Goal: Transaction & Acquisition: Obtain resource

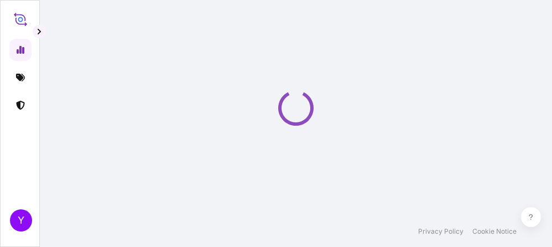
select select "2025"
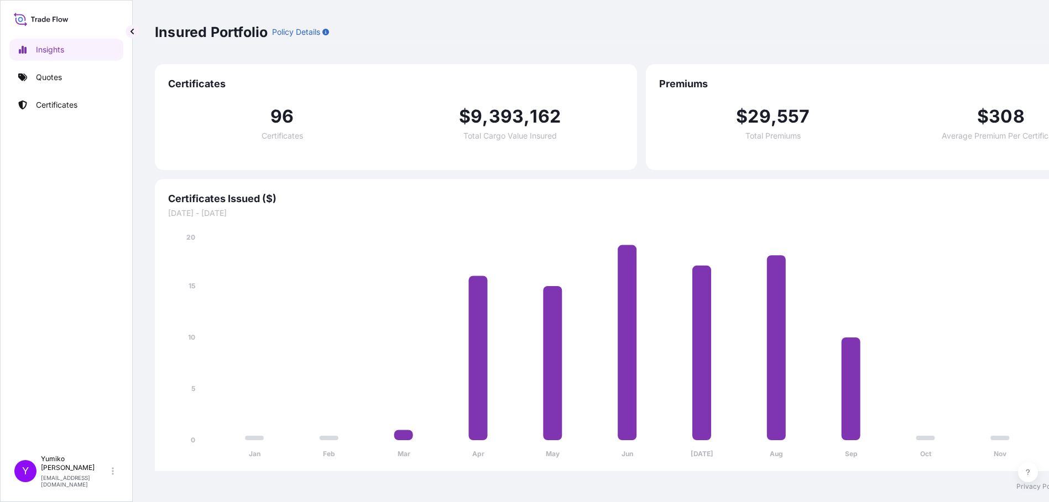
click at [45, 246] on div "Insights Quotes Certificates" at bounding box center [66, 239] width 114 height 421
click at [53, 72] on p "Quotes" at bounding box center [49, 77] width 26 height 11
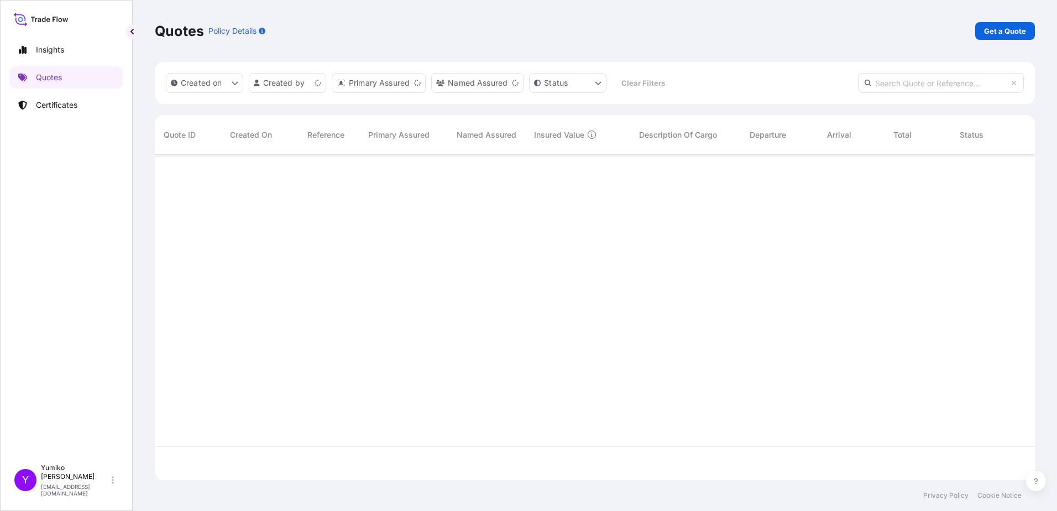
scroll to position [323, 872]
click at [551, 26] on p "Get a Quote" at bounding box center [1005, 30] width 42 height 11
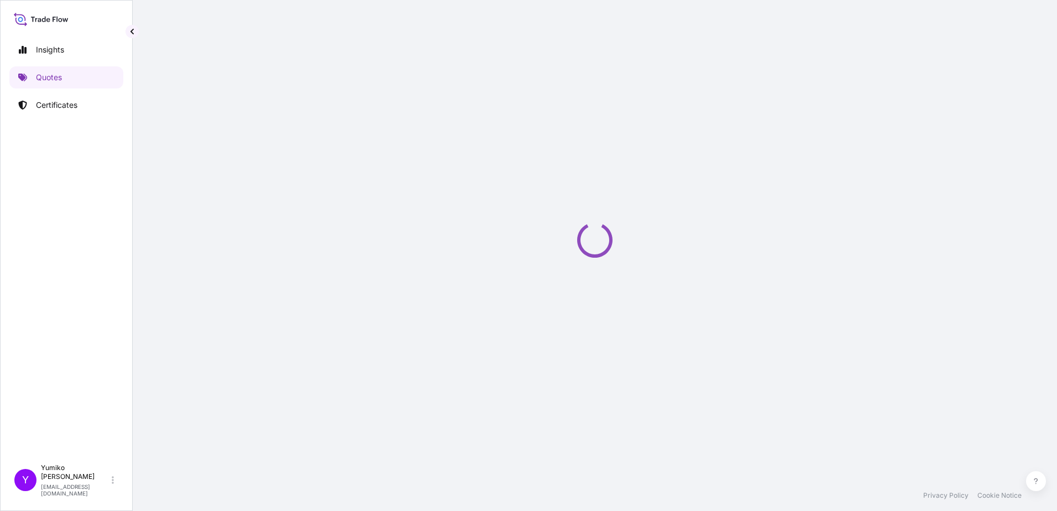
select select "Ocean Vessel"
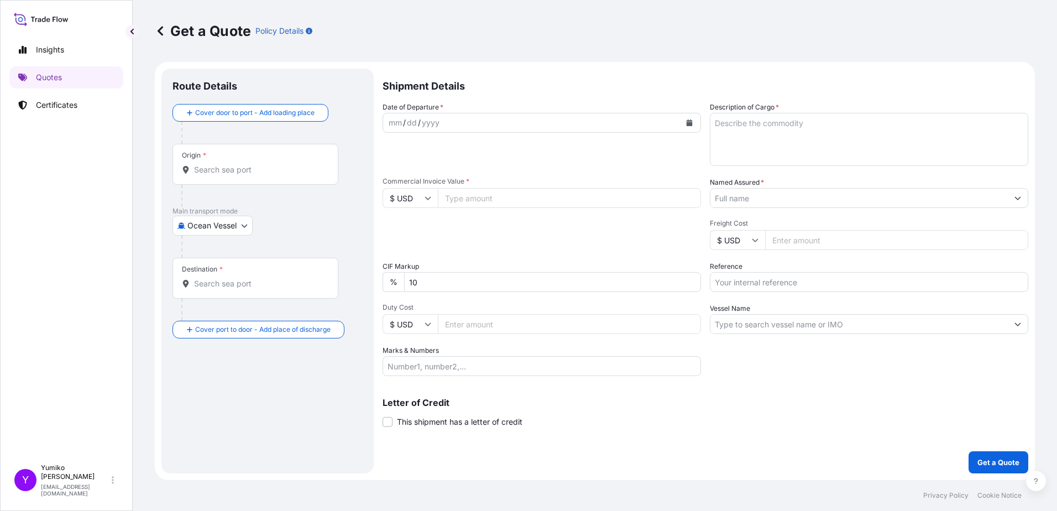
click at [191, 170] on div at bounding box center [255, 169] width 147 height 11
click at [194, 170] on input "Origin *" at bounding box center [259, 169] width 130 height 11
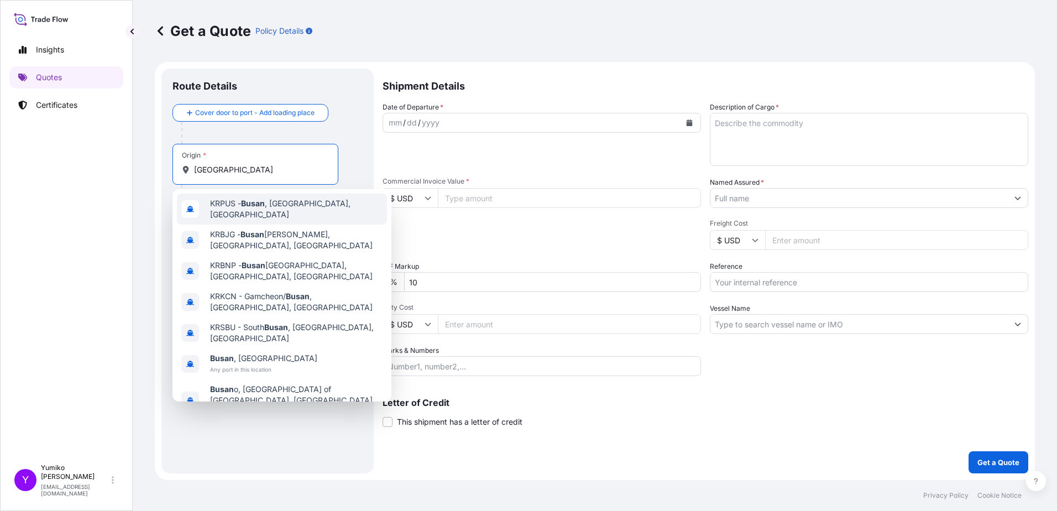
click at [284, 208] on span "KRPUS - Busan , Korea, South" at bounding box center [296, 209] width 172 height 22
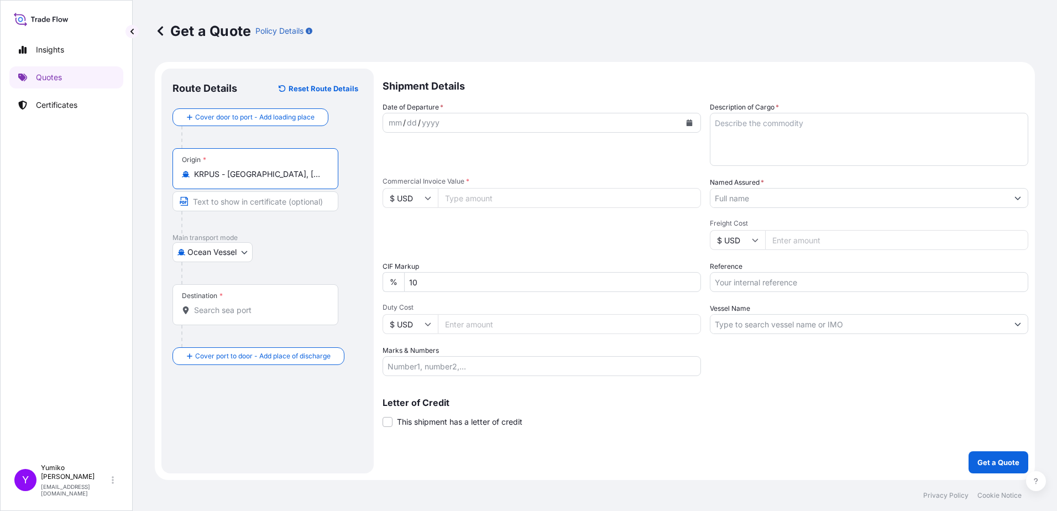
type input "KRPUS - Busan, Korea, South"
click at [203, 246] on div "Destination *" at bounding box center [255, 304] width 166 height 41
click at [203, 246] on input "Destination *" at bounding box center [259, 310] width 130 height 11
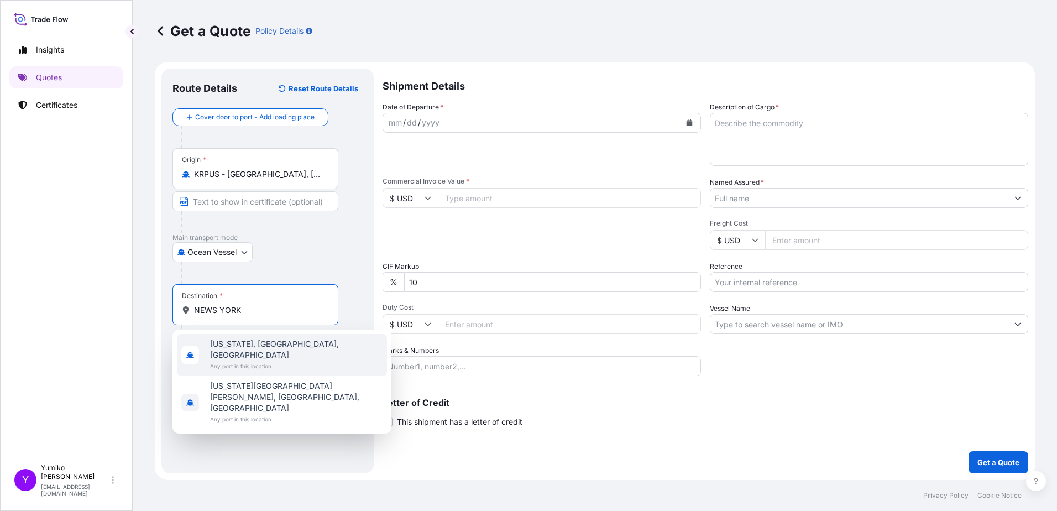
click at [259, 246] on span "New York, NY, USA" at bounding box center [296, 349] width 172 height 22
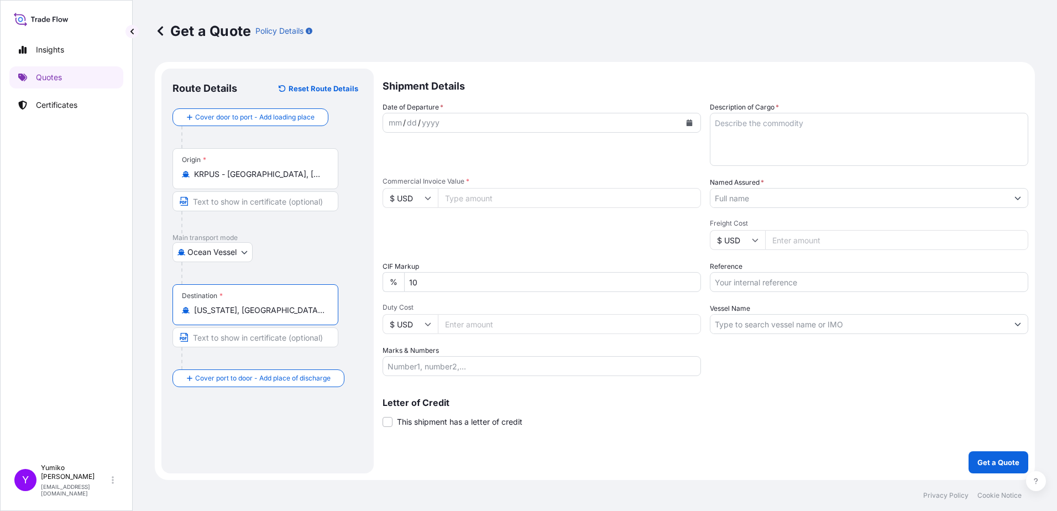
drag, startPoint x: 279, startPoint y: 313, endPoint x: 164, endPoint y: 304, distance: 115.9
click at [164, 246] on div "Route Details Reset Route Details Cover door to port - Add loading place Place …" at bounding box center [267, 271] width 212 height 405
type input "USNYC - New York, United States"
click at [422, 132] on div "mm / dd / yyyy" at bounding box center [531, 123] width 297 height 20
click at [478, 121] on div "mm / dd / yyyy" at bounding box center [531, 123] width 297 height 20
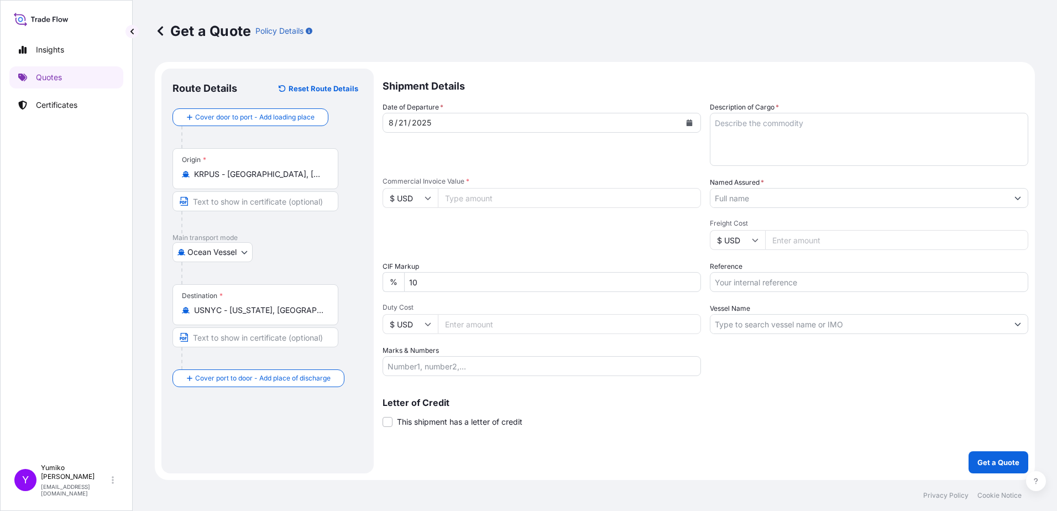
click at [467, 198] on input "Commercial Invoice Value *" at bounding box center [569, 198] width 263 height 20
click at [463, 197] on input "Commercial Invoice Value *" at bounding box center [569, 198] width 263 height 20
paste input "79815.20"
type input "79815.20"
click at [469, 246] on input "Duty Cost" at bounding box center [569, 324] width 263 height 20
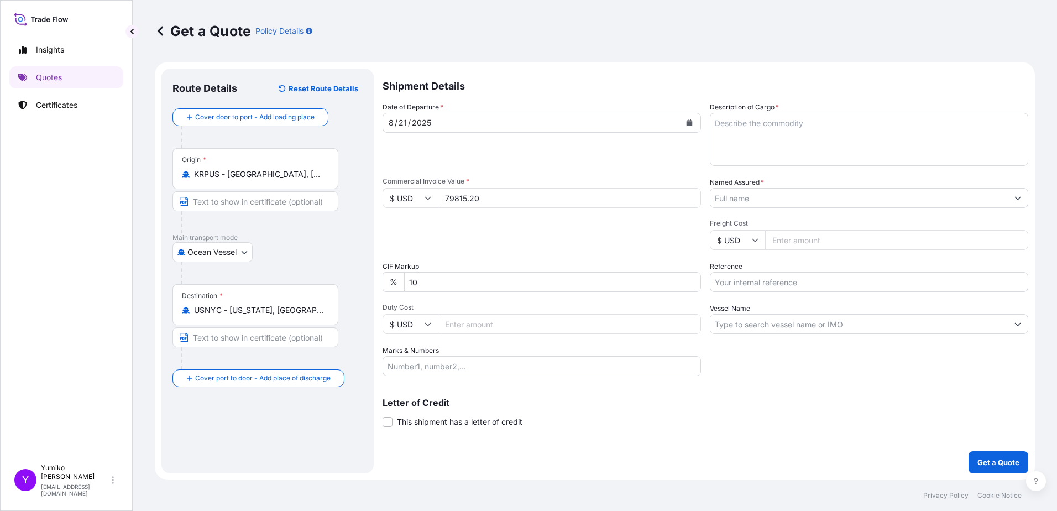
click at [551, 242] on input "Freight Cost" at bounding box center [896, 240] width 263 height 20
type input "40500"
click at [551, 193] on input "Named Assured *" at bounding box center [858, 198] width 297 height 20
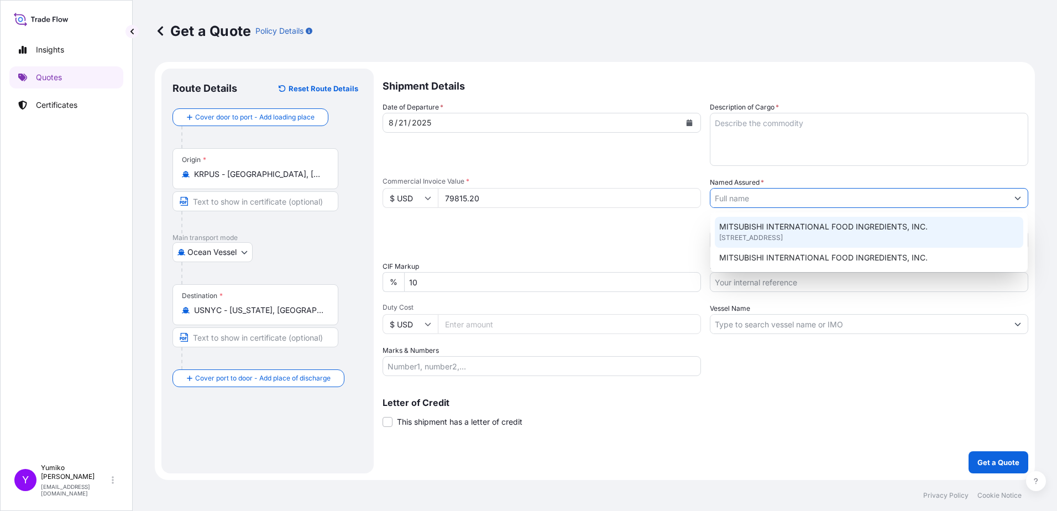
click at [551, 229] on span "MITSUBISHI INTERNATIONAL FOOD INGREDIENTS, INC." at bounding box center [823, 226] width 208 height 11
type input "MITSUBISHI INTERNATIONAL FOOD INGREDIENTS, INC."
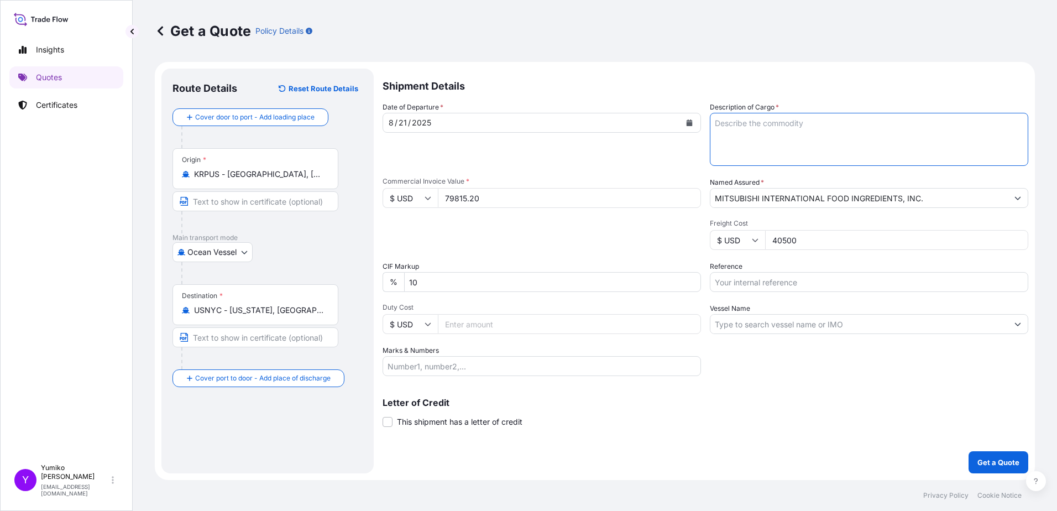
click at [551, 133] on textarea "Description of Cargo *" at bounding box center [869, 139] width 318 height 53
type textarea "ACETONITRILE, UN 1648, Cass 3 PG II, ISO TANKS"
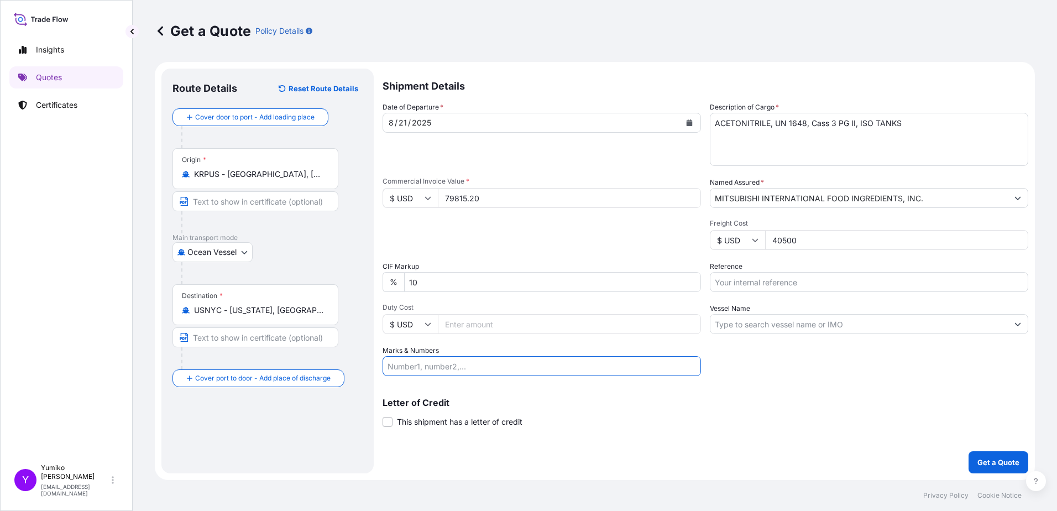
click at [403, 246] on input "Marks & Numbers" at bounding box center [542, 366] width 318 height 20
click at [551, 246] on input "Reference" at bounding box center [869, 282] width 318 height 20
click at [65, 228] on div "Insights Quotes Certificates" at bounding box center [66, 243] width 114 height 429
click at [551, 246] on input "Vessel Name" at bounding box center [858, 324] width 297 height 20
click at [551, 246] on input "4800000229_6th_" at bounding box center [869, 282] width 318 height 20
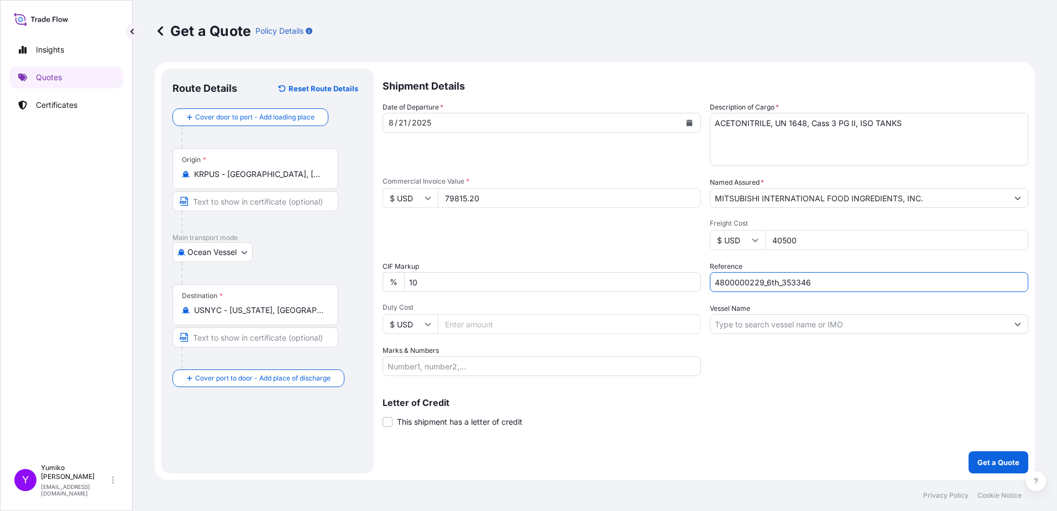
type input "4800000229_6th_353346"
click at [551, 246] on input "Vessel Name" at bounding box center [858, 324] width 297 height 20
paste input "MAERSK FRANKFURT 533E"
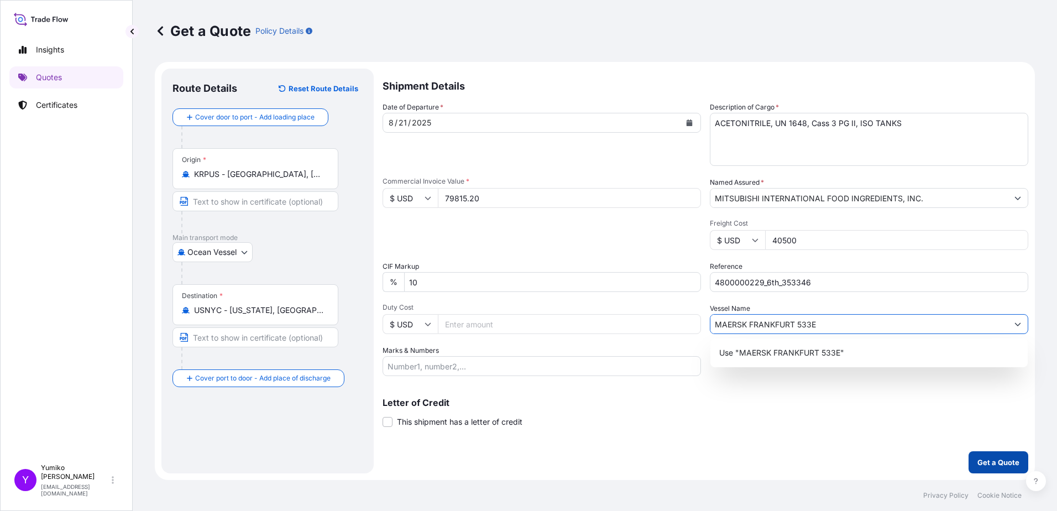
type input "MAERSK FRANKFURT 533E"
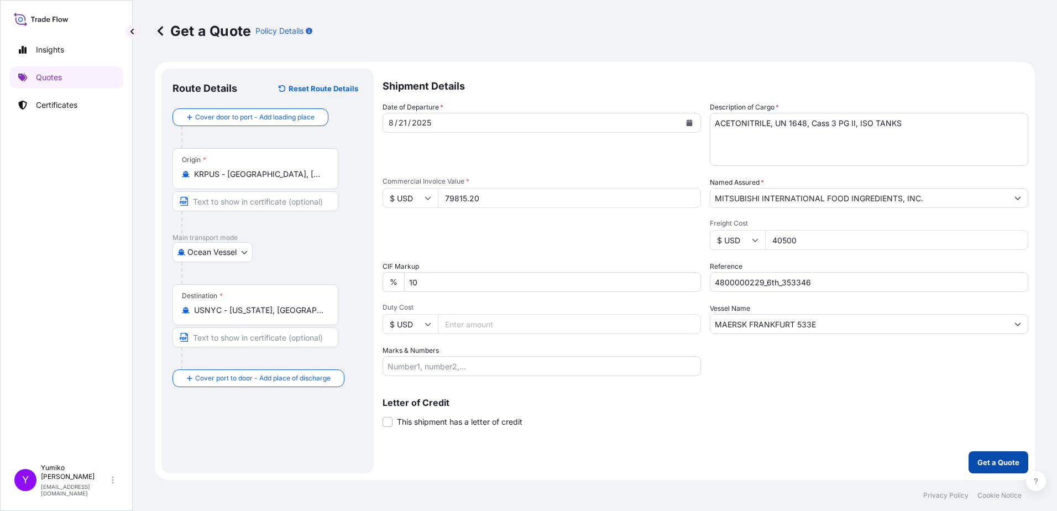
click at [551, 246] on p "Get a Quote" at bounding box center [998, 462] width 42 height 11
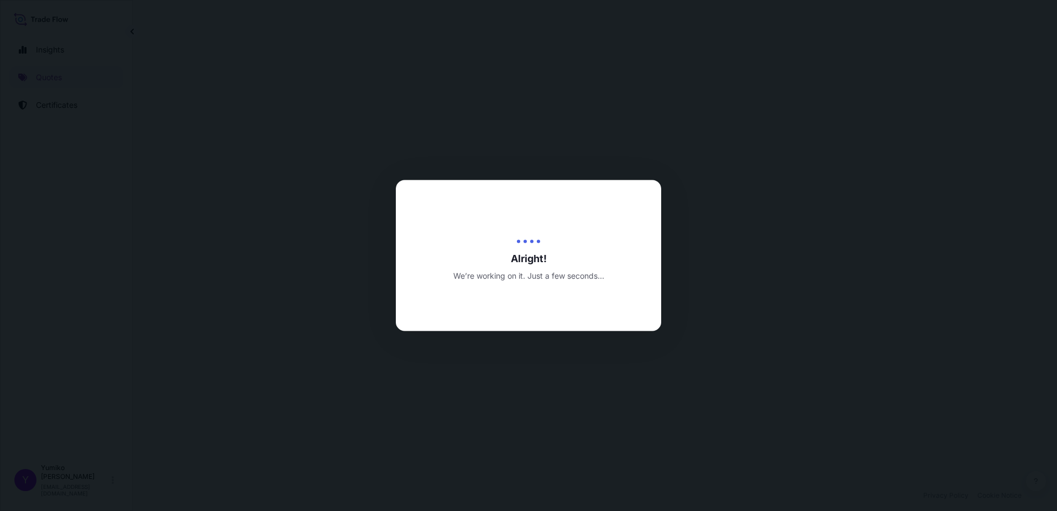
select select "Ocean Vessel"
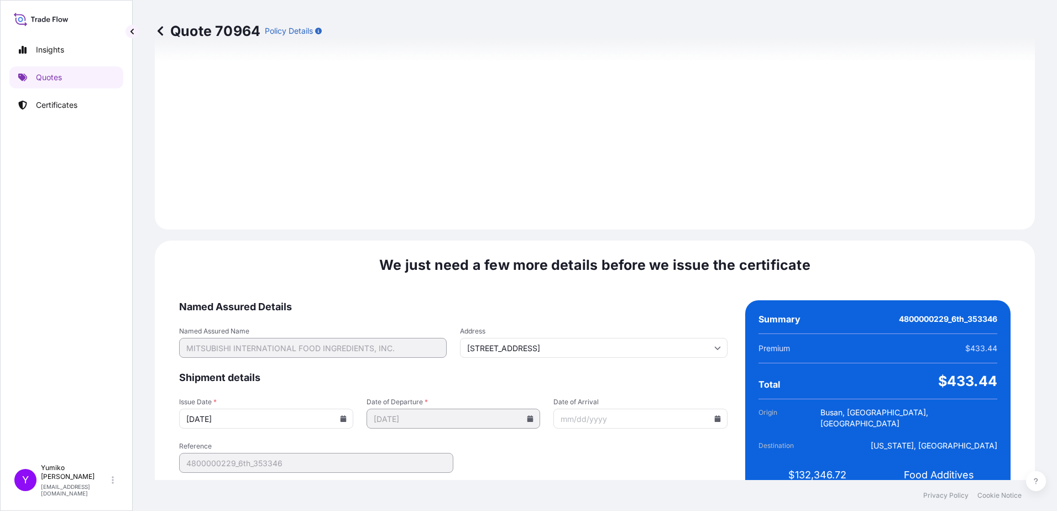
scroll to position [1248, 0]
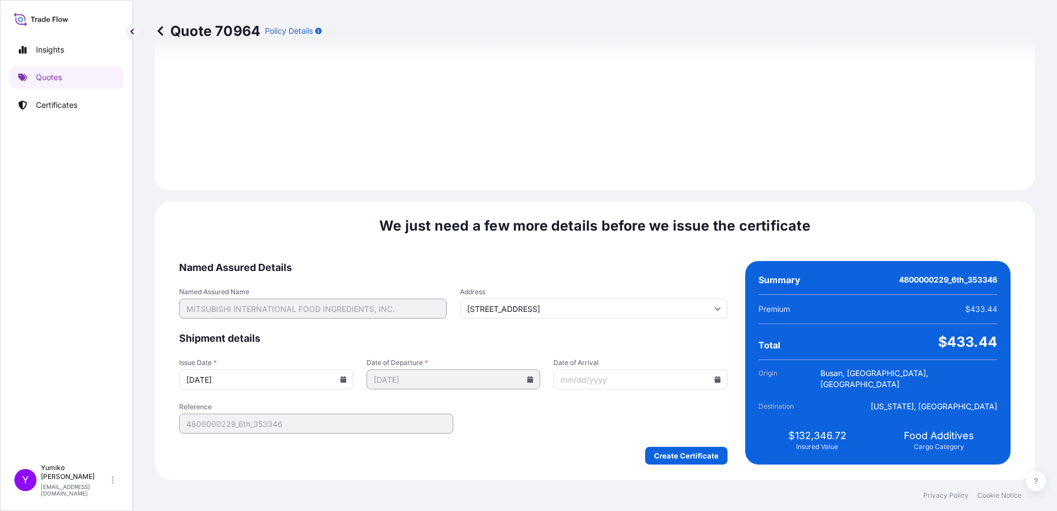
click at [551, 246] on input "Date of Arrival" at bounding box center [640, 379] width 174 height 20
click at [274, 216] on div "We just need a few more details before we issue the certificate Named Assured D…" at bounding box center [595, 340] width 880 height 279
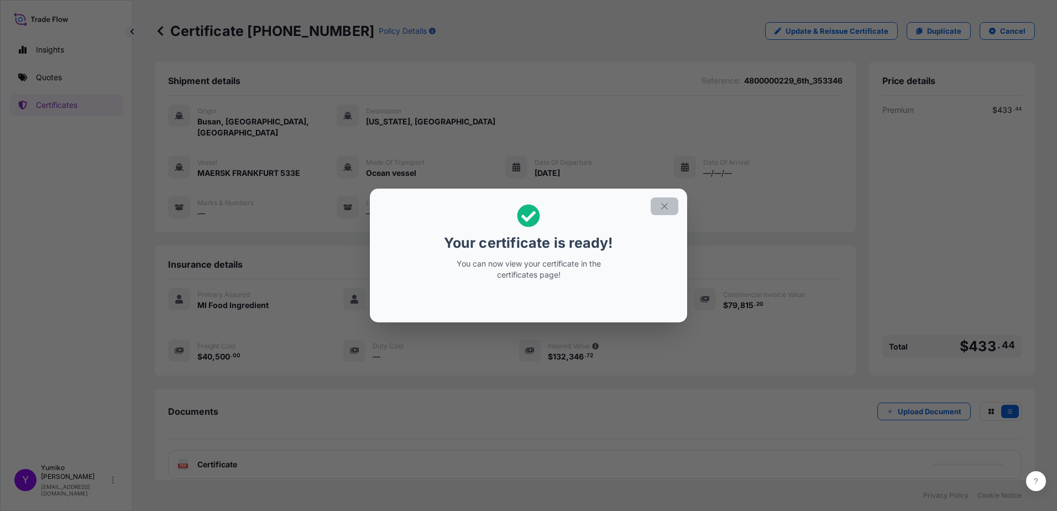
click at [551, 206] on icon "button" at bounding box center [664, 206] width 10 height 10
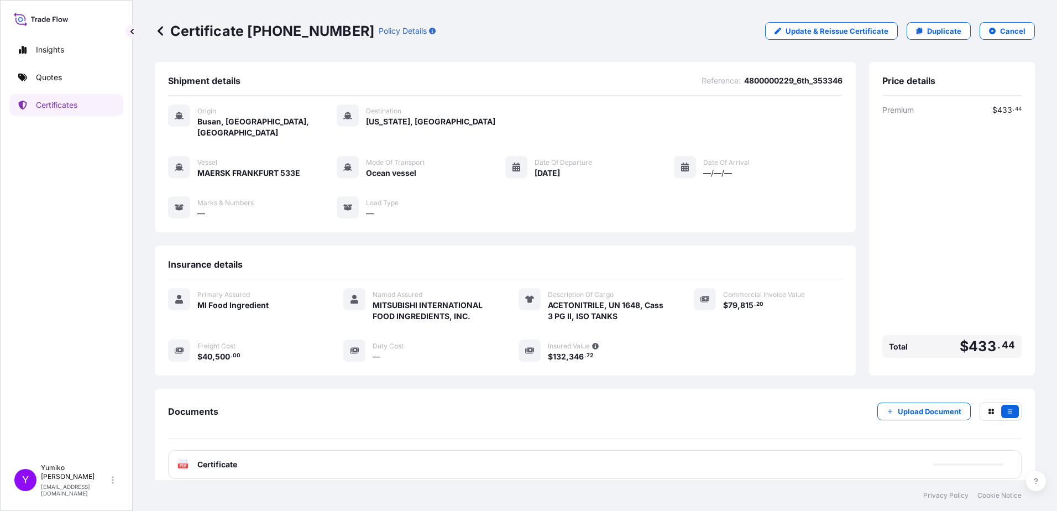
scroll to position [1, 0]
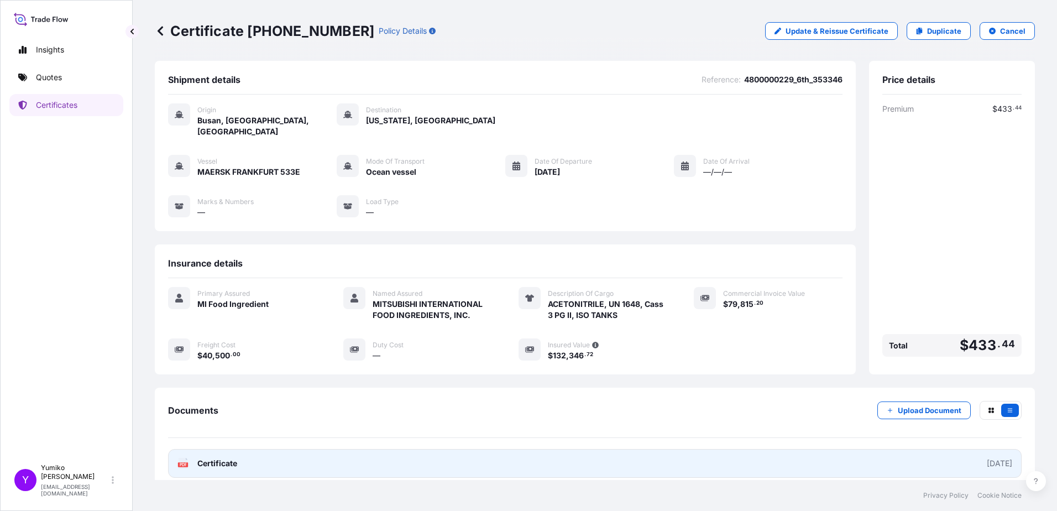
click at [206, 246] on span "Certificate" at bounding box center [217, 463] width 40 height 11
